Goal: Check status

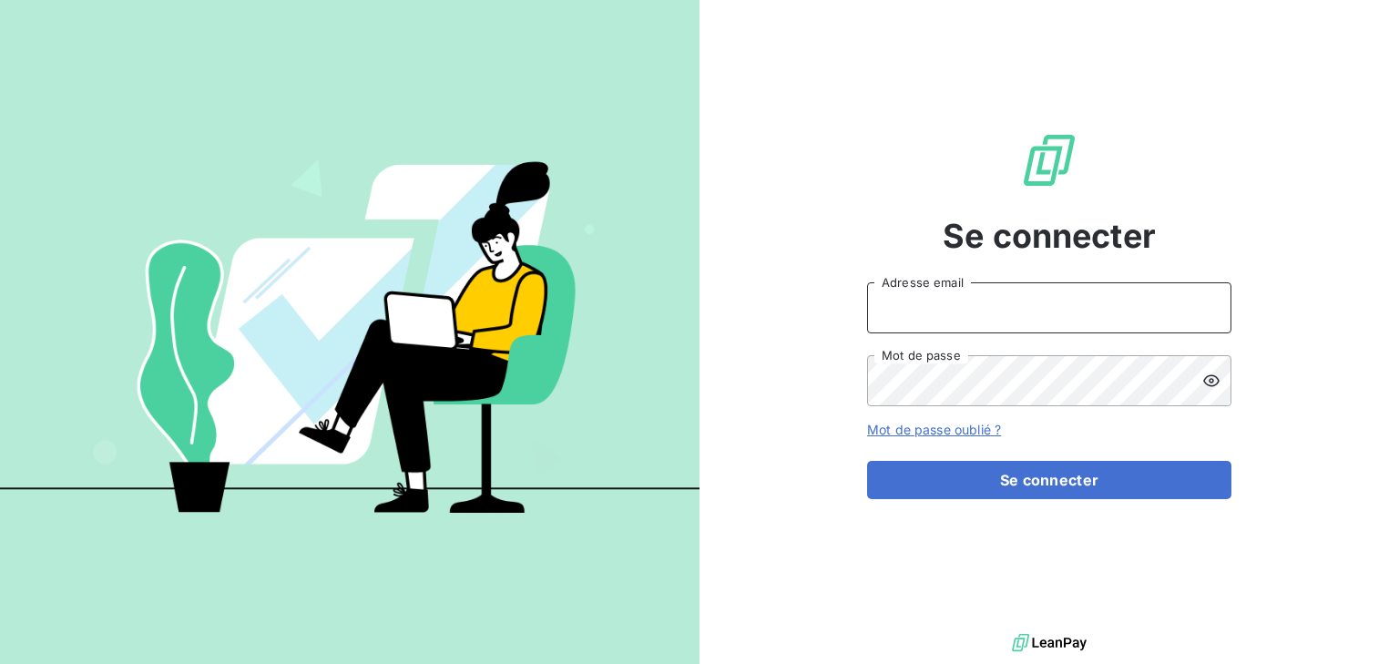
click at [1006, 306] on input "Adresse email" at bounding box center [1049, 307] width 364 height 51
type input "[PERSON_NAME][EMAIL_ADDRESS][DOMAIN_NAME]"
click at [867, 461] on button "Se connecter" at bounding box center [1049, 480] width 364 height 38
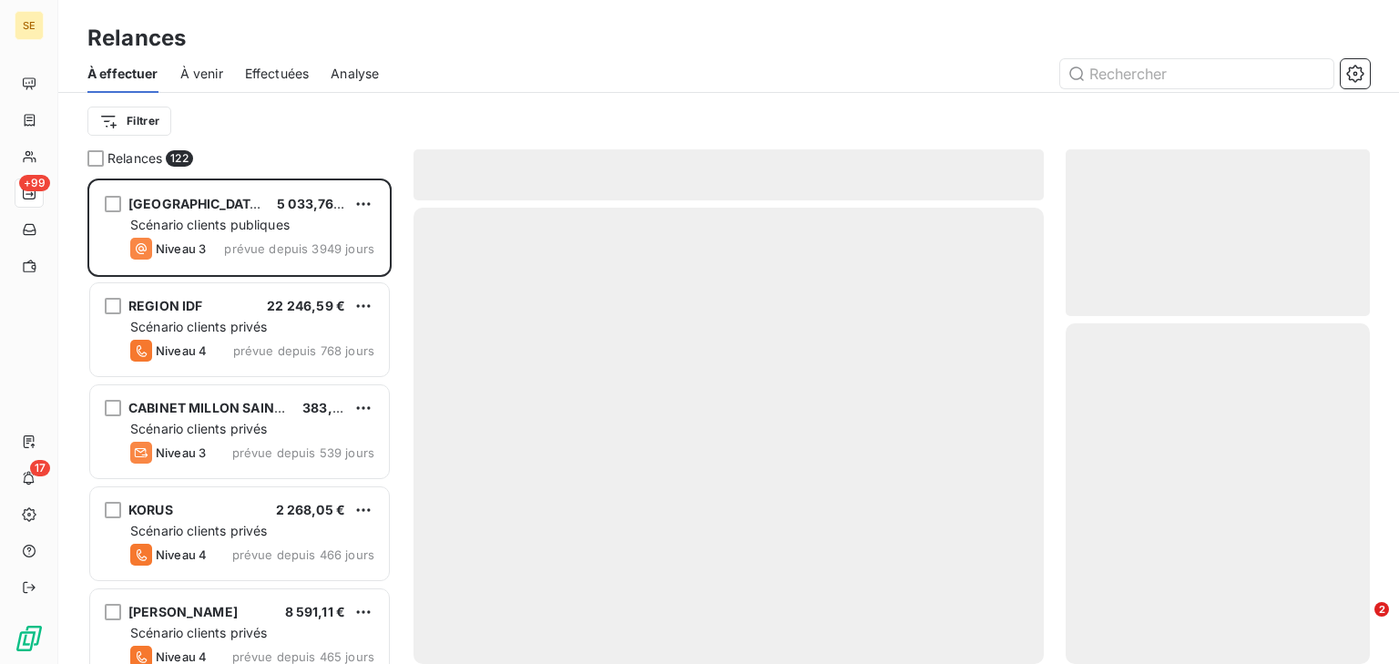
scroll to position [474, 292]
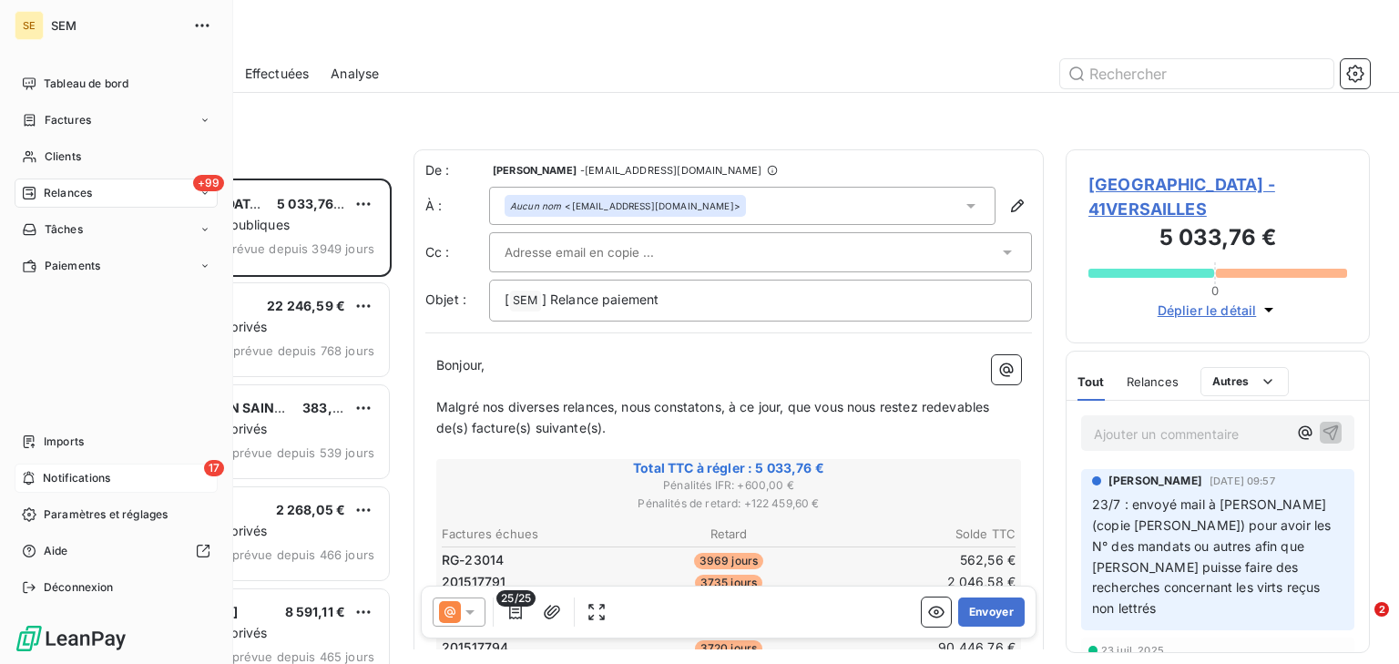
click at [58, 477] on span "Notifications" at bounding box center [76, 478] width 67 height 16
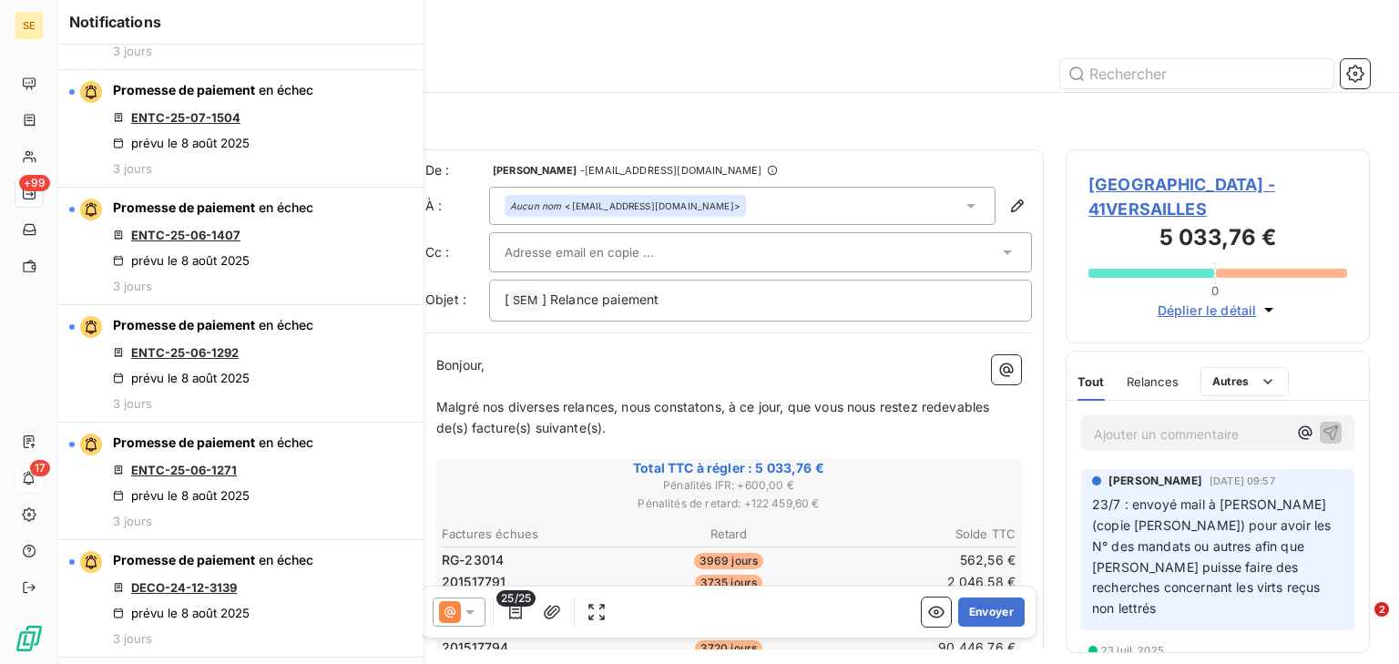
scroll to position [510, 0]
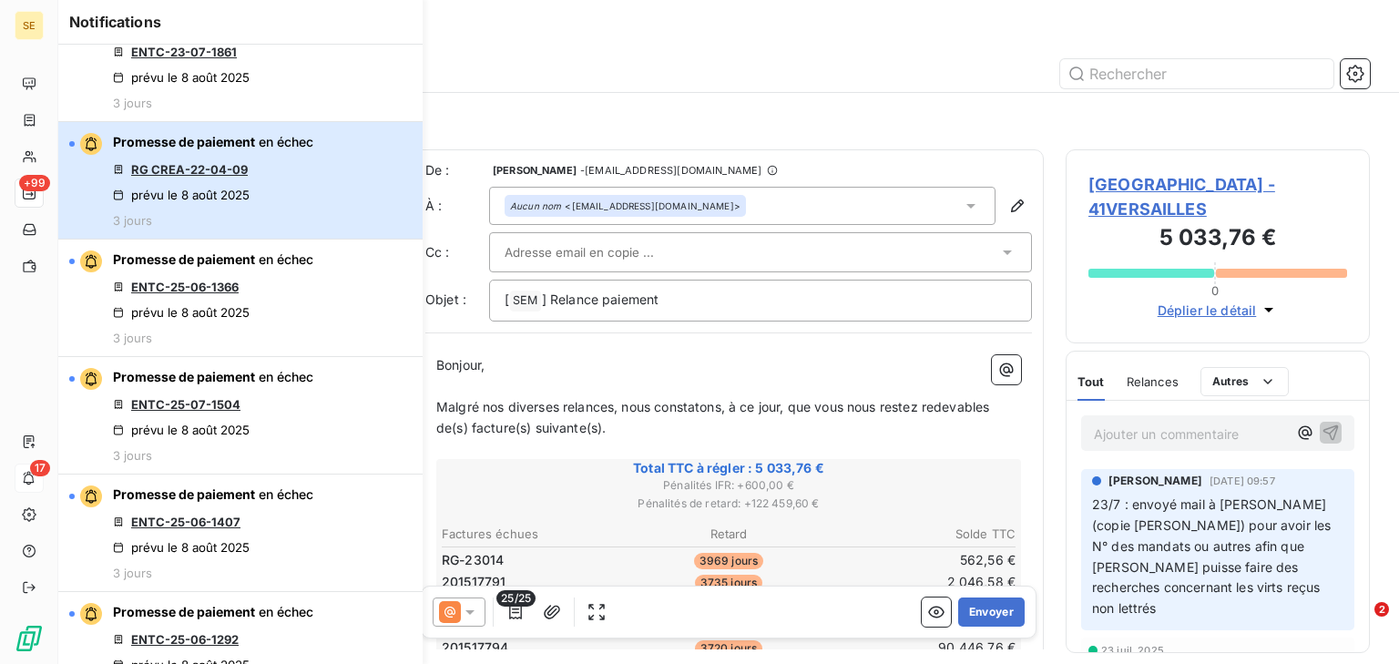
click at [250, 205] on div "Promesse de paiement en échec RG CREA-22-04-09 prévu le [DATE] 3 jours" at bounding box center [213, 180] width 200 height 95
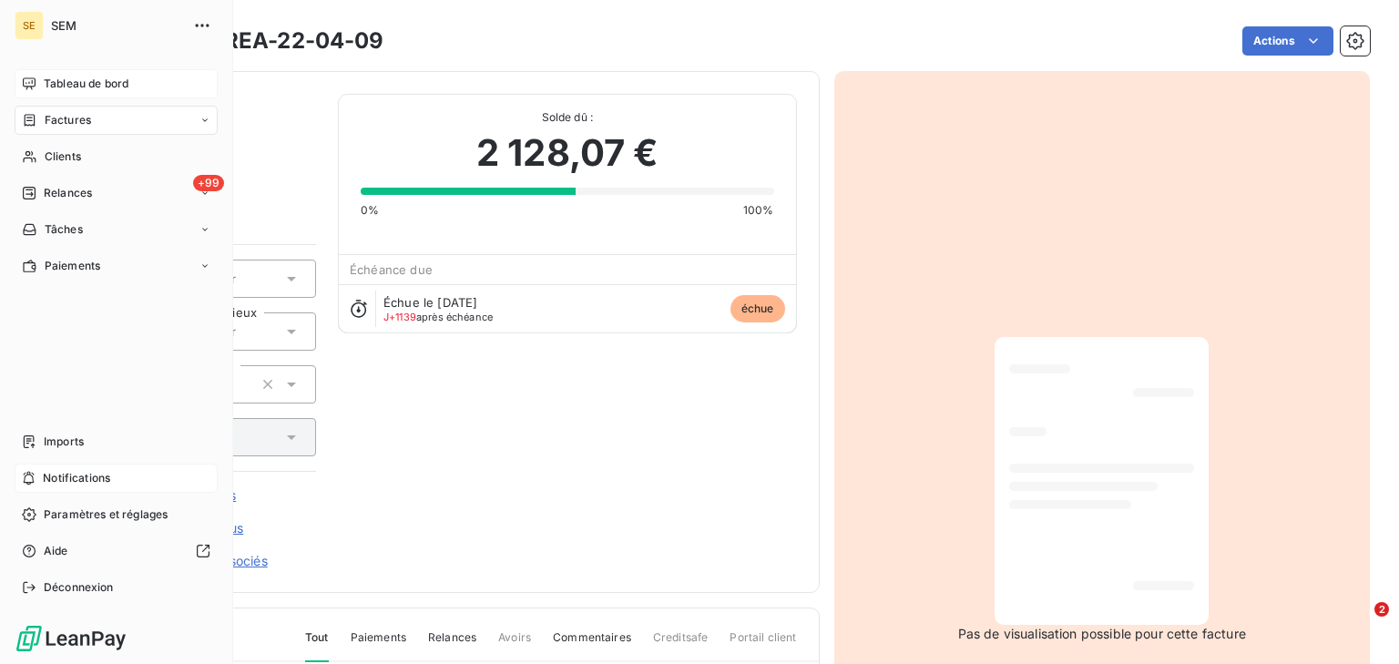
click at [59, 89] on span "Tableau de bord" at bounding box center [86, 84] width 85 height 16
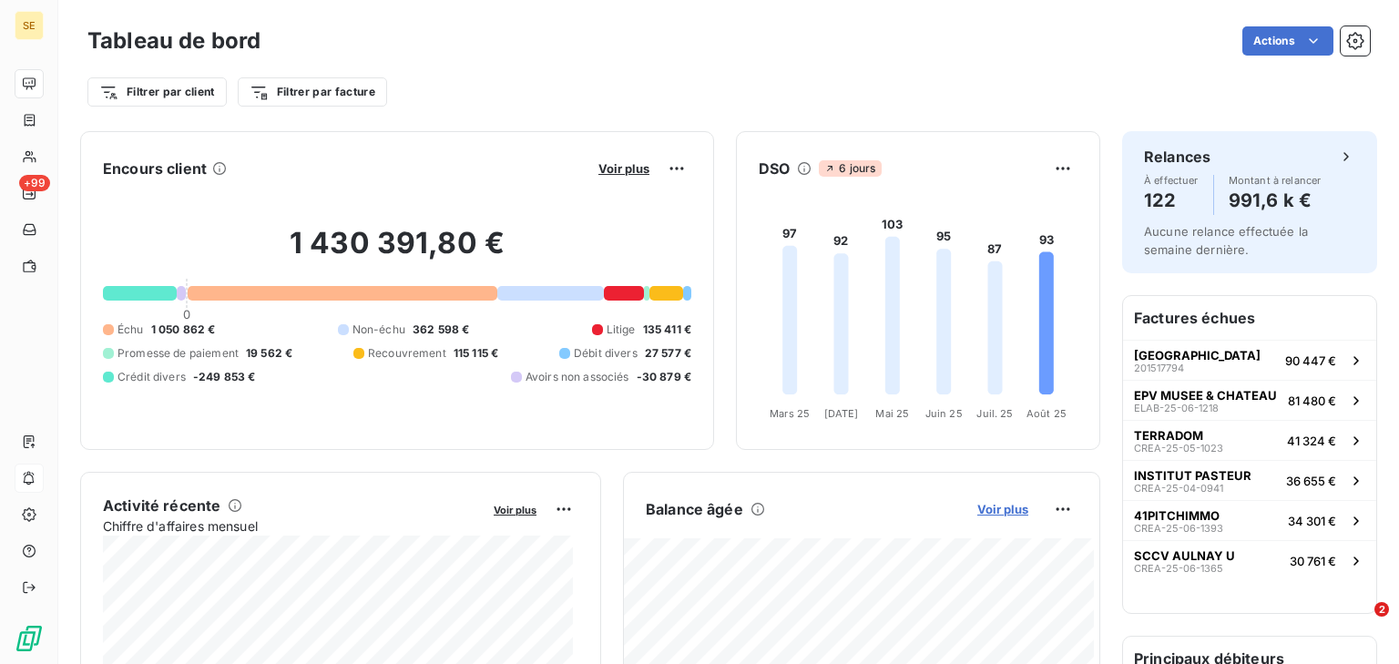
click at [999, 514] on span "Voir plus" at bounding box center [1002, 509] width 51 height 15
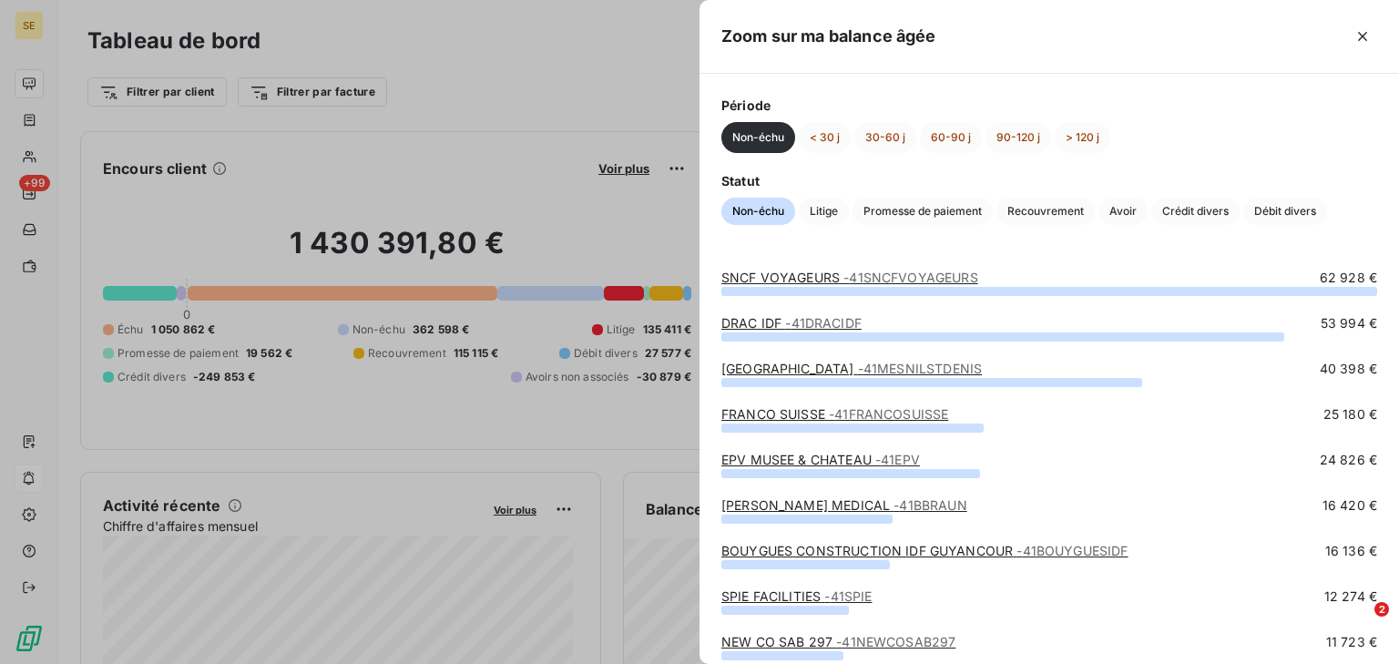
click at [652, 102] on div at bounding box center [699, 332] width 1399 height 664
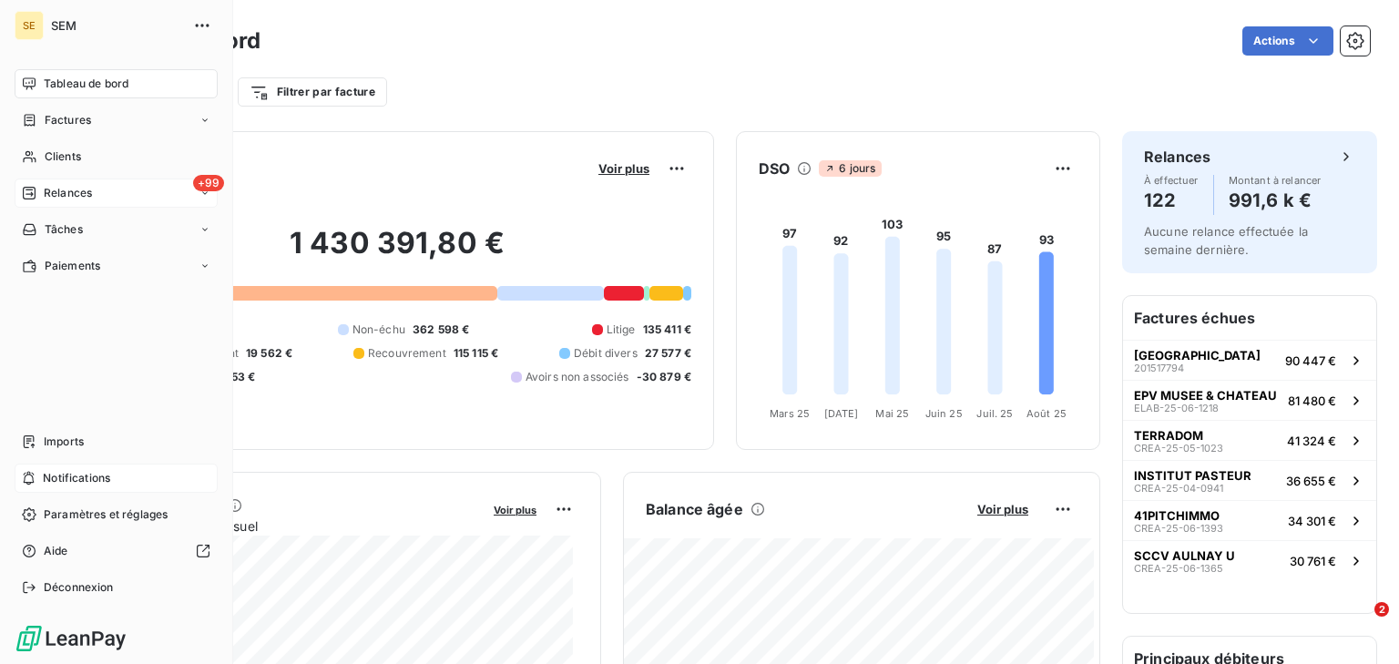
click at [63, 189] on span "Relances" at bounding box center [68, 193] width 48 height 16
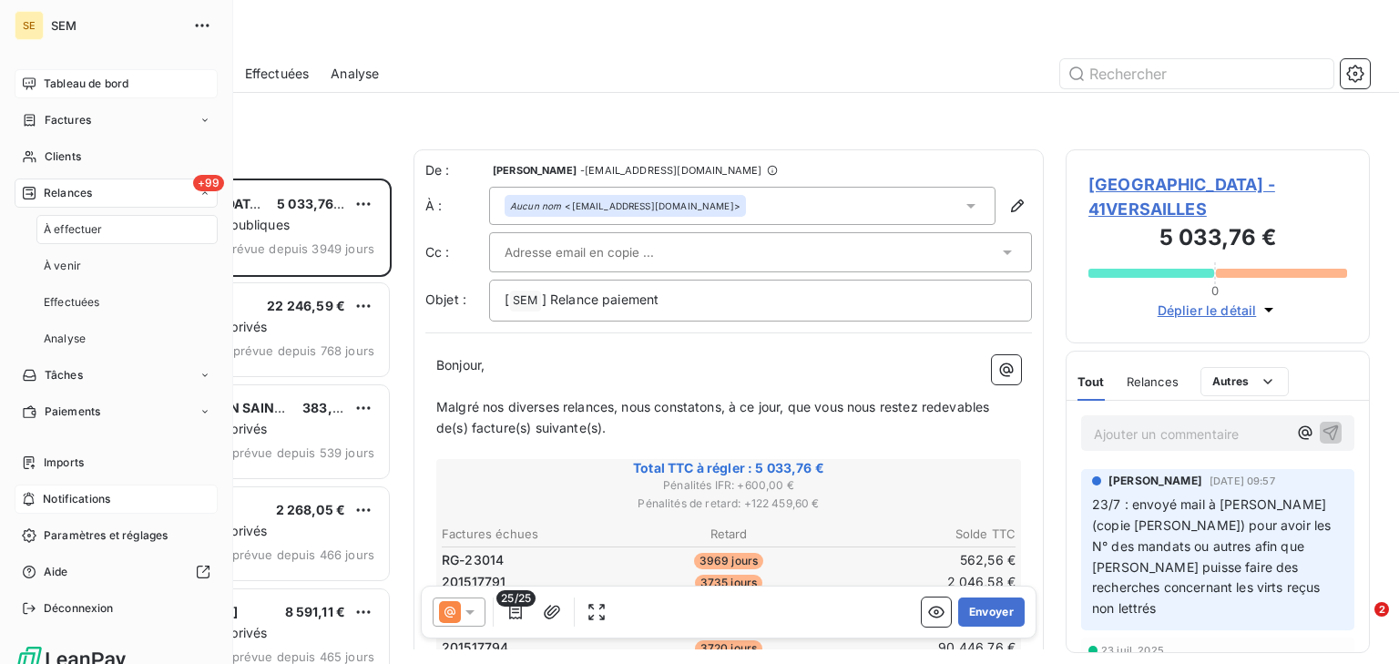
scroll to position [474, 292]
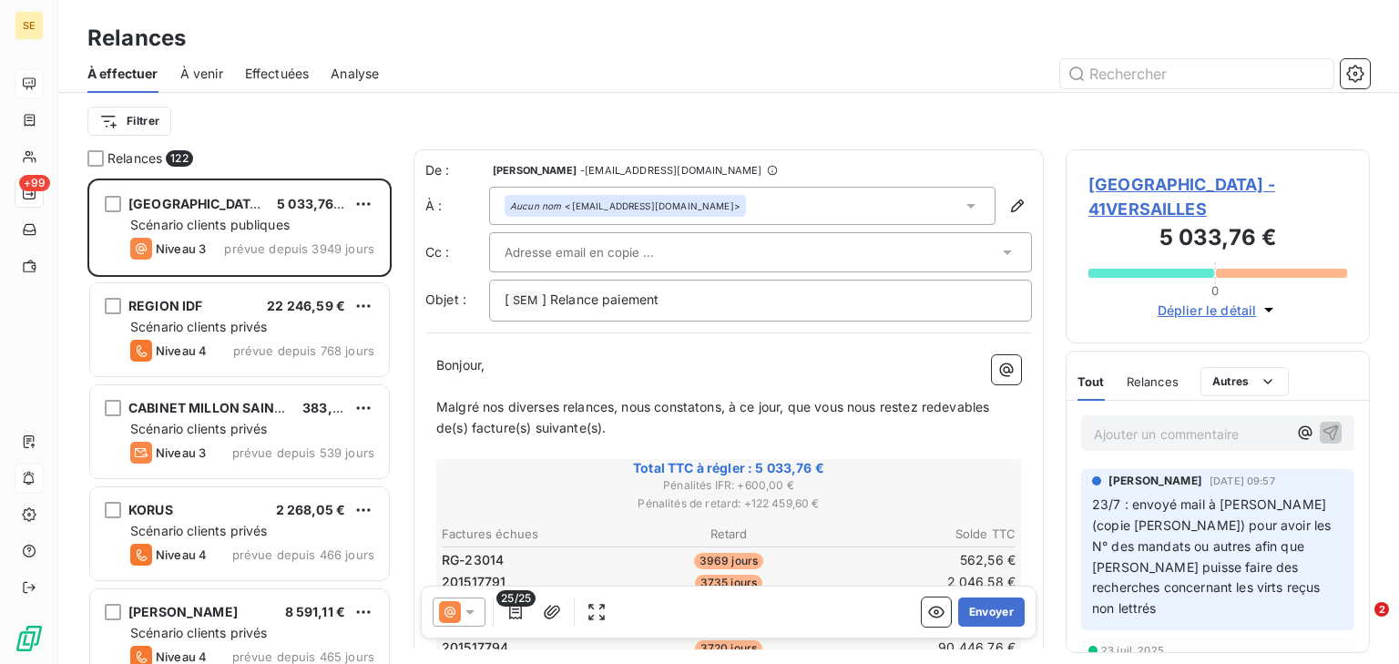
click at [281, 72] on span "Effectuées" at bounding box center [277, 74] width 65 height 18
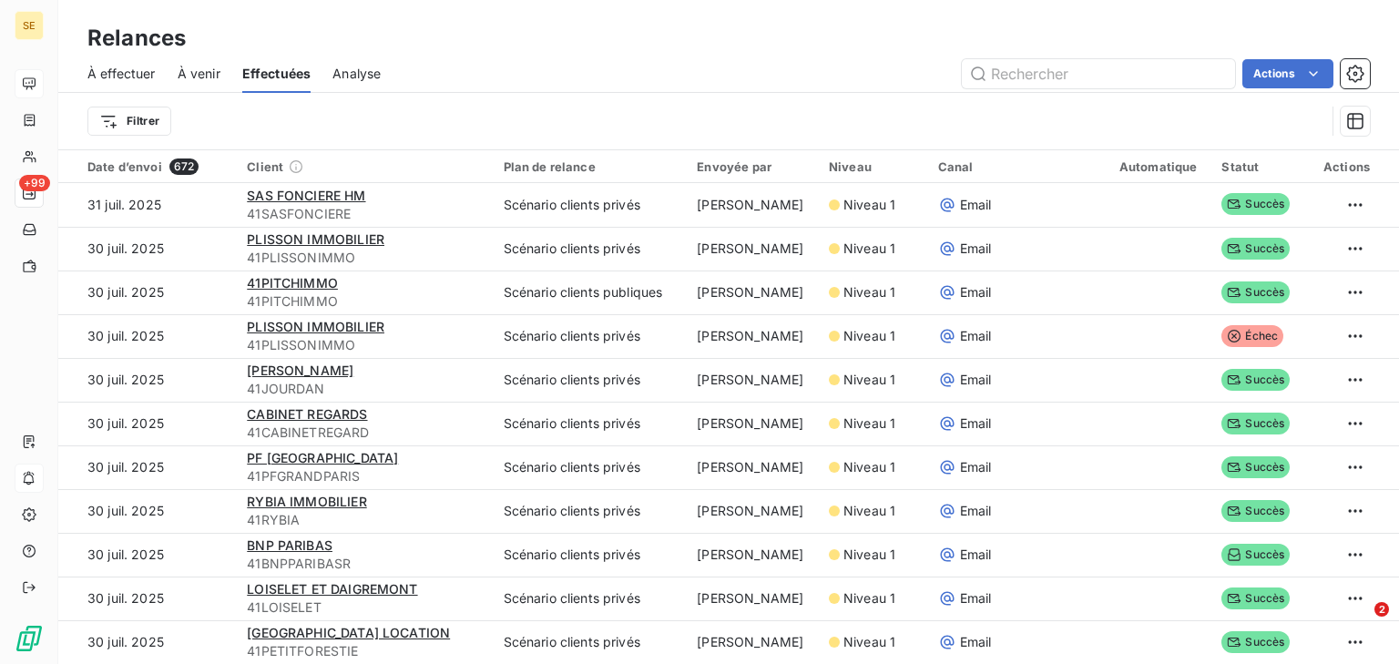
click at [208, 77] on span "À venir" at bounding box center [199, 74] width 43 height 18
